Goal: Transaction & Acquisition: Purchase product/service

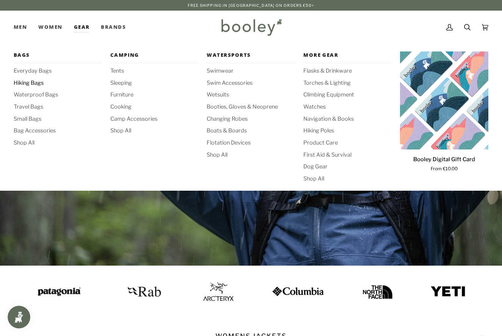
click at [27, 81] on span "Hiking Bags" at bounding box center [58, 83] width 88 height 8
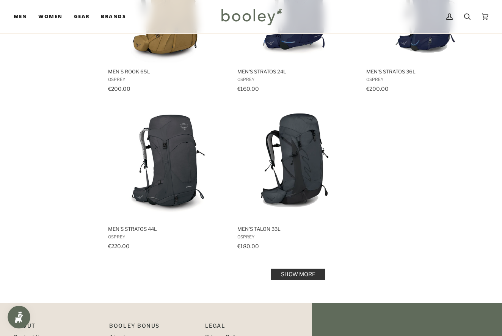
scroll to position [975, 0]
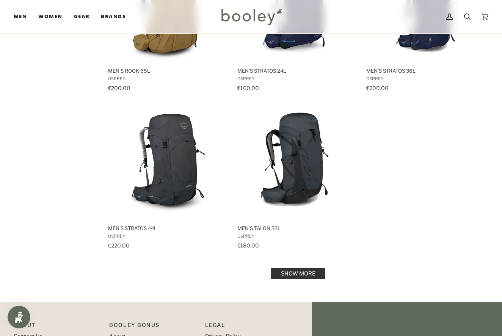
click at [293, 273] on link "Show more" at bounding box center [298, 273] width 54 height 11
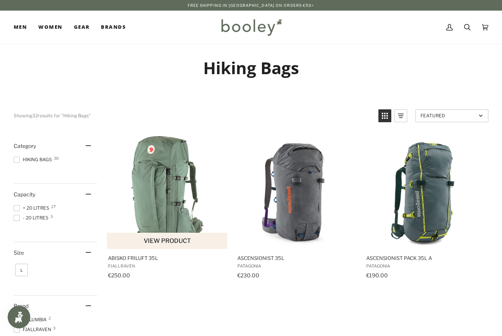
click at [168, 183] on img "Abisko Friluft 35L" at bounding box center [168, 193] width 114 height 114
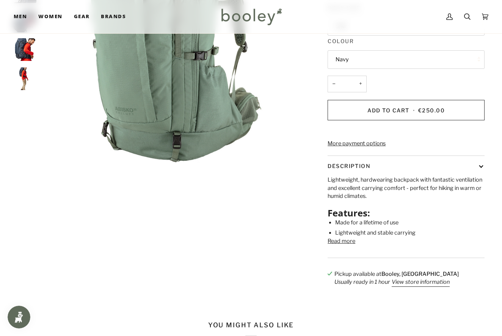
scroll to position [161, 0]
click at [346, 245] on button "Read more" at bounding box center [341, 241] width 28 height 8
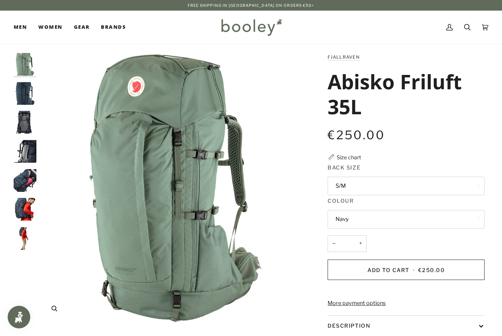
scroll to position [3, 0]
